Goal: Task Accomplishment & Management: Manage account settings

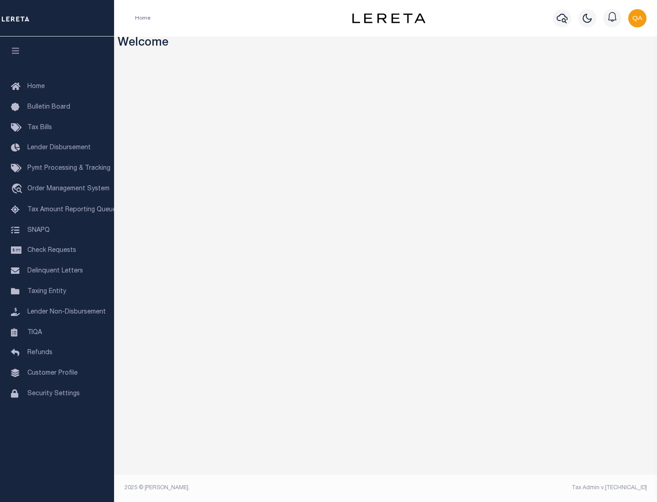
click at [57, 251] on span "Check Requests" at bounding box center [51, 250] width 49 height 6
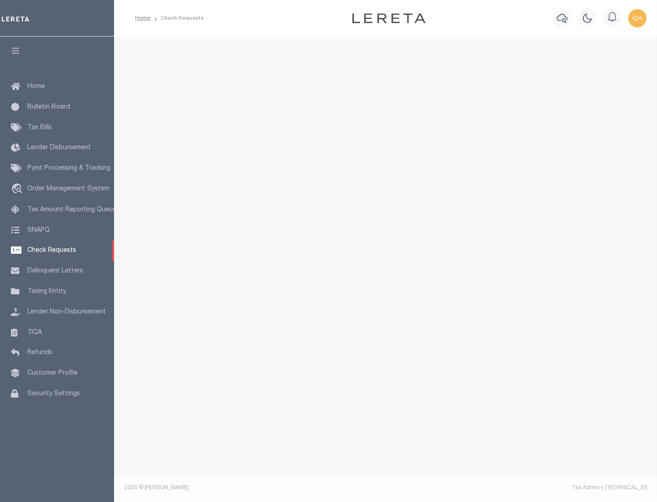
select select "50"
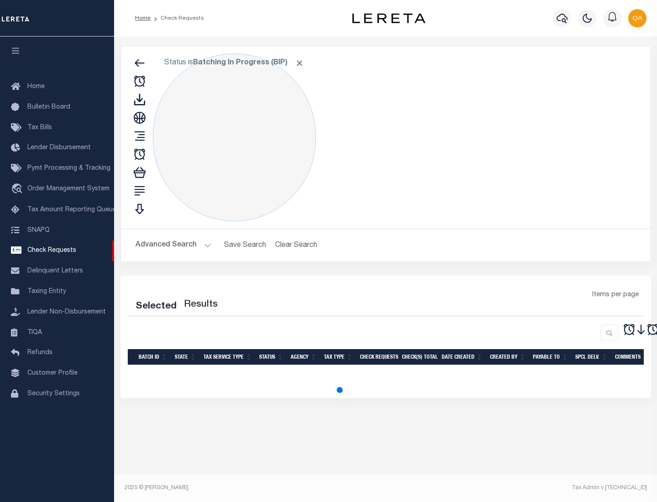
select select "50"
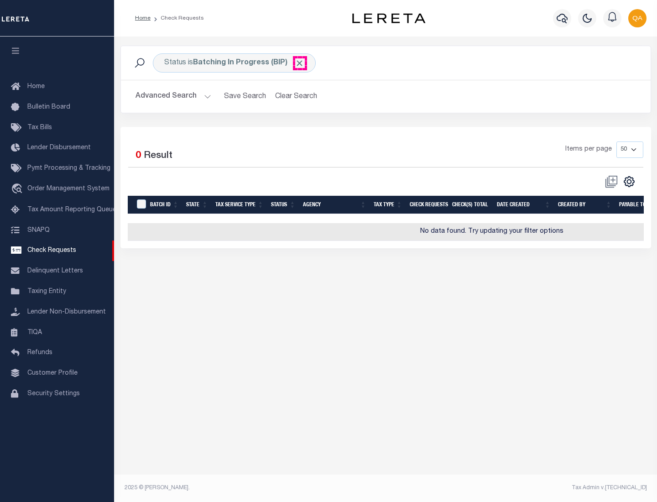
click at [300, 63] on span "Click to Remove" at bounding box center [300, 63] width 10 height 10
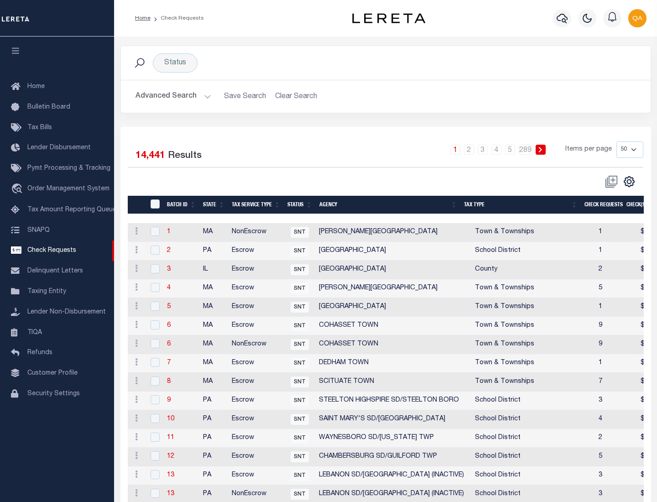
scroll to position [440, 0]
